Goal: Find specific page/section: Find specific page/section

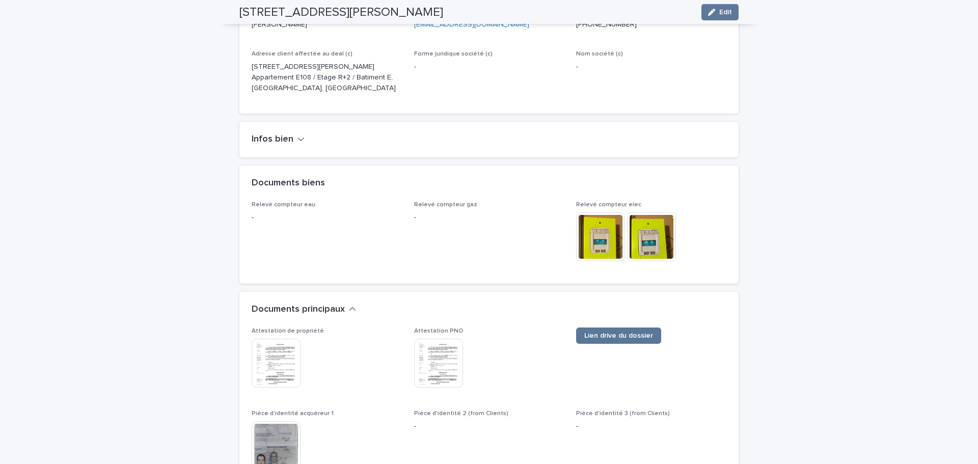
scroll to position [662, 0]
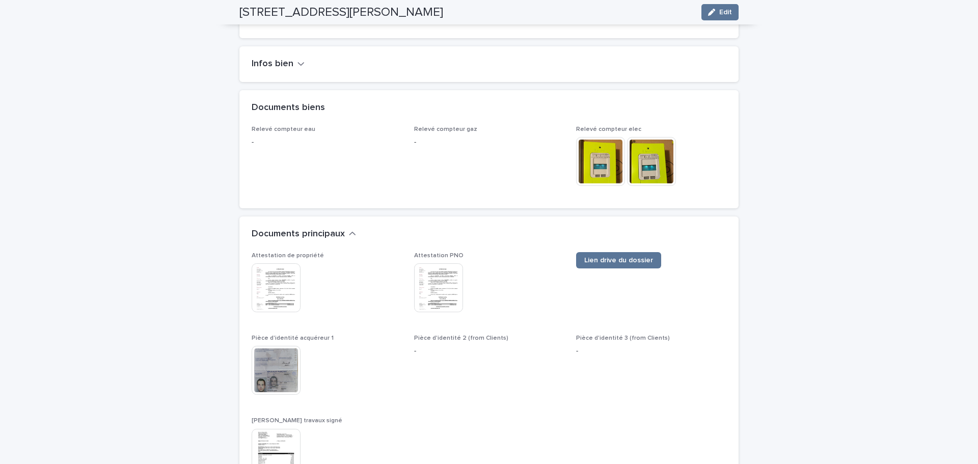
click at [269, 357] on img at bounding box center [276, 370] width 49 height 49
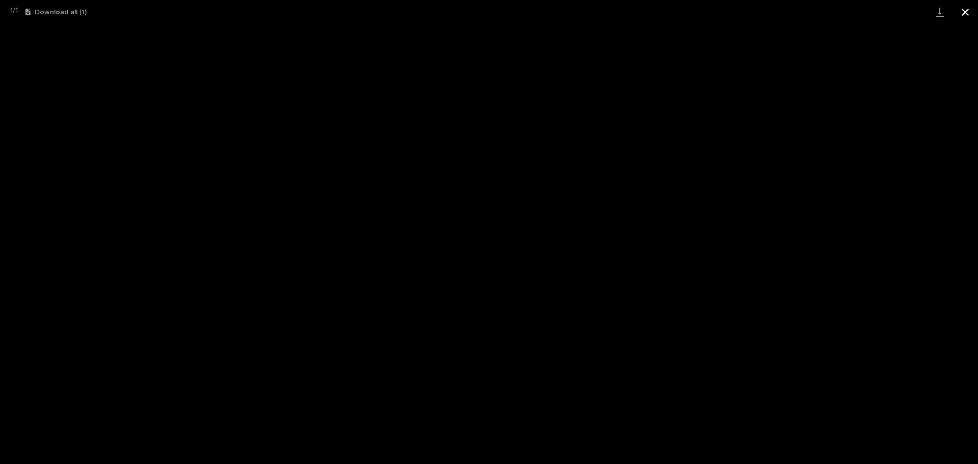
click at [963, 13] on button "Close gallery" at bounding box center [964, 12] width 25 height 24
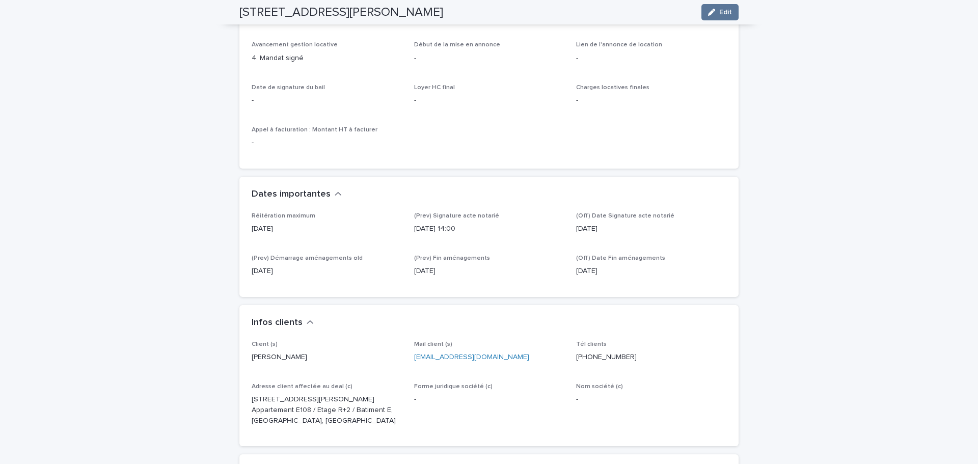
scroll to position [0, 0]
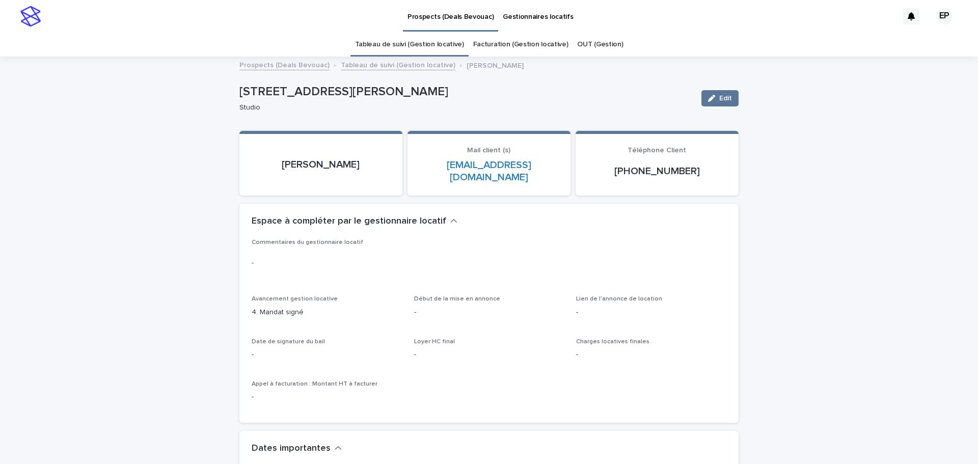
click at [295, 67] on link "Prospects (Deals Bevouac)" at bounding box center [284, 65] width 90 height 12
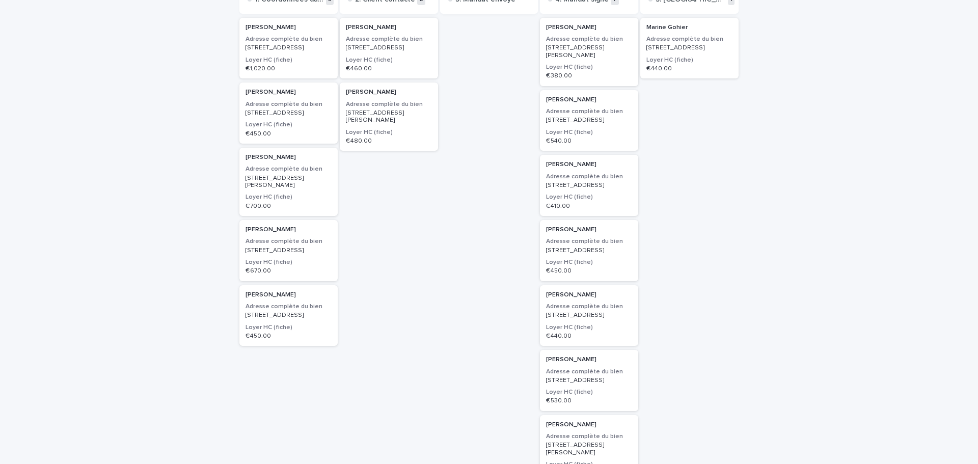
scroll to position [204, 0]
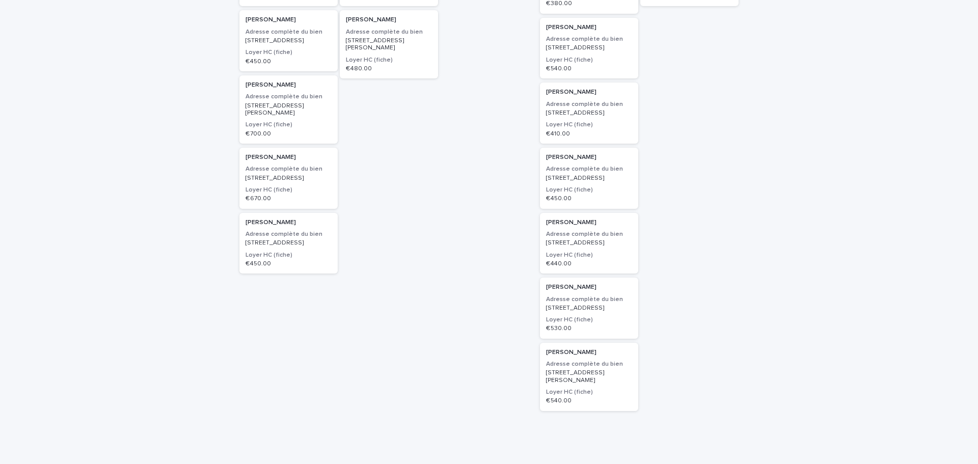
click at [579, 182] on p "[STREET_ADDRESS]" at bounding box center [589, 178] width 86 height 7
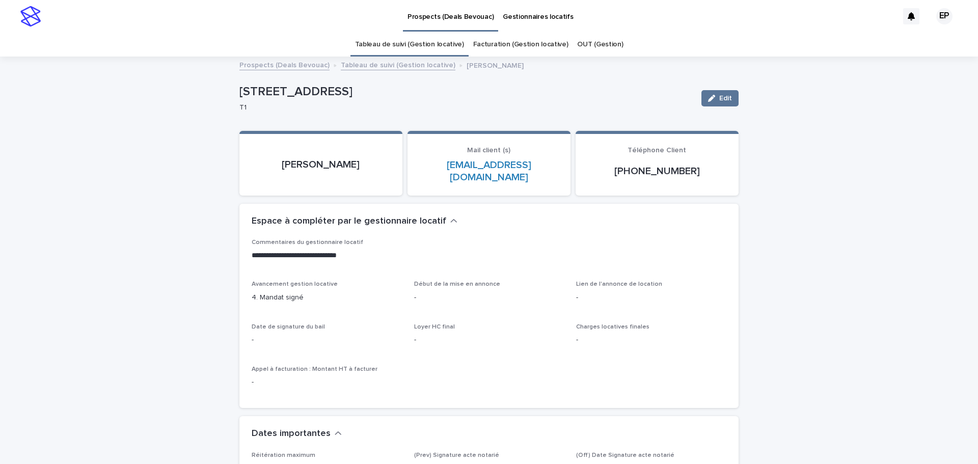
drag, startPoint x: 236, startPoint y: 93, endPoint x: 334, endPoint y: 95, distance: 97.8
click at [334, 95] on p "[STREET_ADDRESS]" at bounding box center [466, 92] width 454 height 15
copy p "[STREET_ADDRESS]"
